Goal: Transaction & Acquisition: Subscribe to service/newsletter

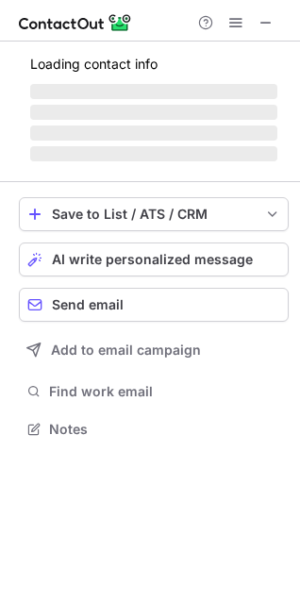
scroll to position [411, 300]
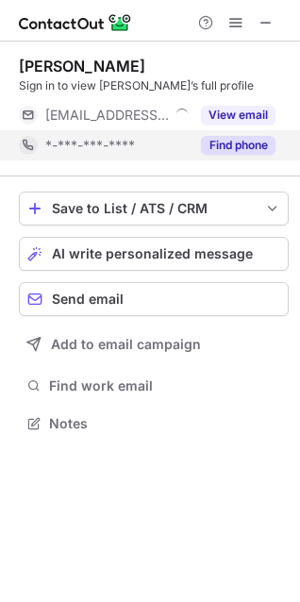
click at [233, 137] on button "Find phone" at bounding box center [238, 145] width 75 height 19
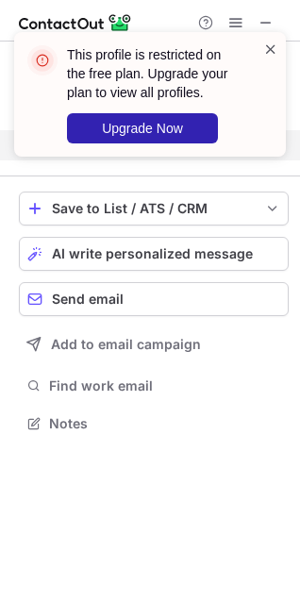
scroll to position [381, 300]
click at [274, 42] on span at bounding box center [270, 49] width 15 height 19
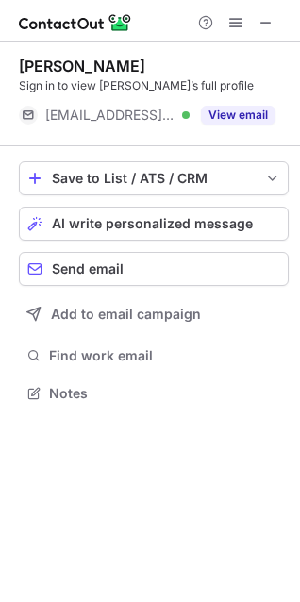
click at [251, 117] on div "This profile is restricted on the free plan. Upgrade your plan to view all prof…" at bounding box center [150, 301] width 300 height 602
click at [251, 117] on button "View email" at bounding box center [238, 115] width 75 height 19
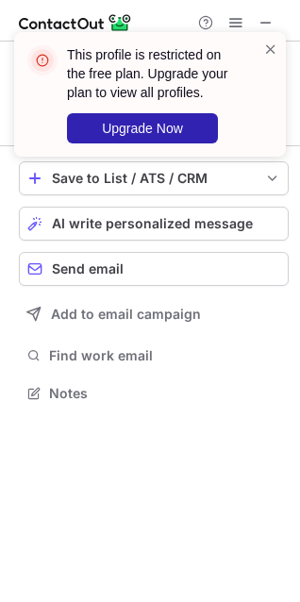
click at [272, 39] on div "This profile is restricted on the free plan. Upgrade your plan to view all prof…" at bounding box center [150, 94] width 272 height 125
click at [272, 47] on span at bounding box center [270, 49] width 15 height 19
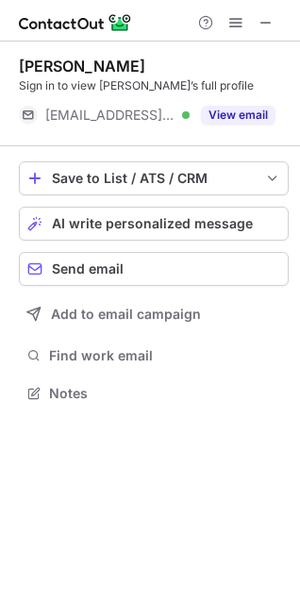
click at [263, 20] on span at bounding box center [266, 22] width 15 height 15
